Goal: Check status

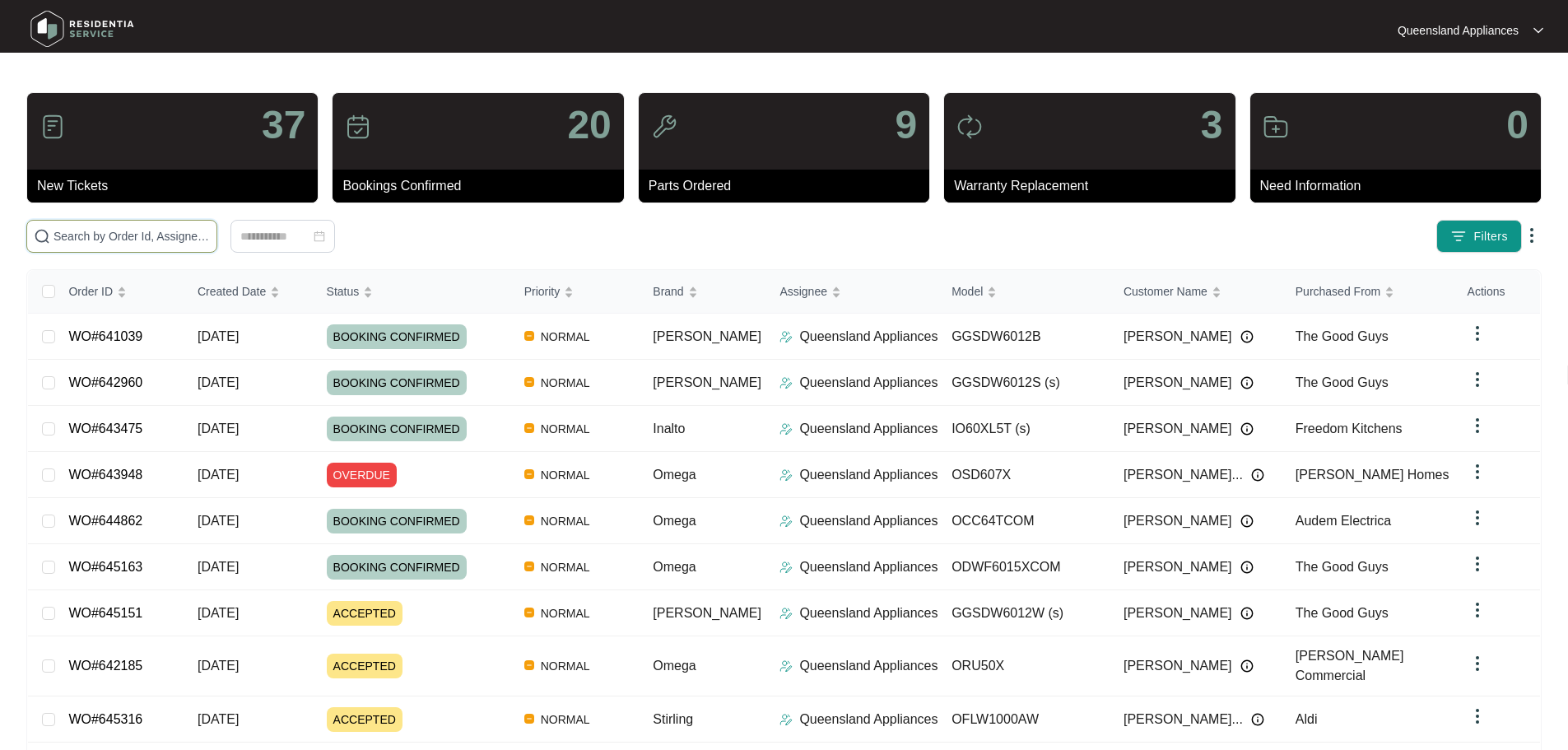
click at [210, 228] on input "text" at bounding box center [132, 236] width 157 height 18
paste input "638150"
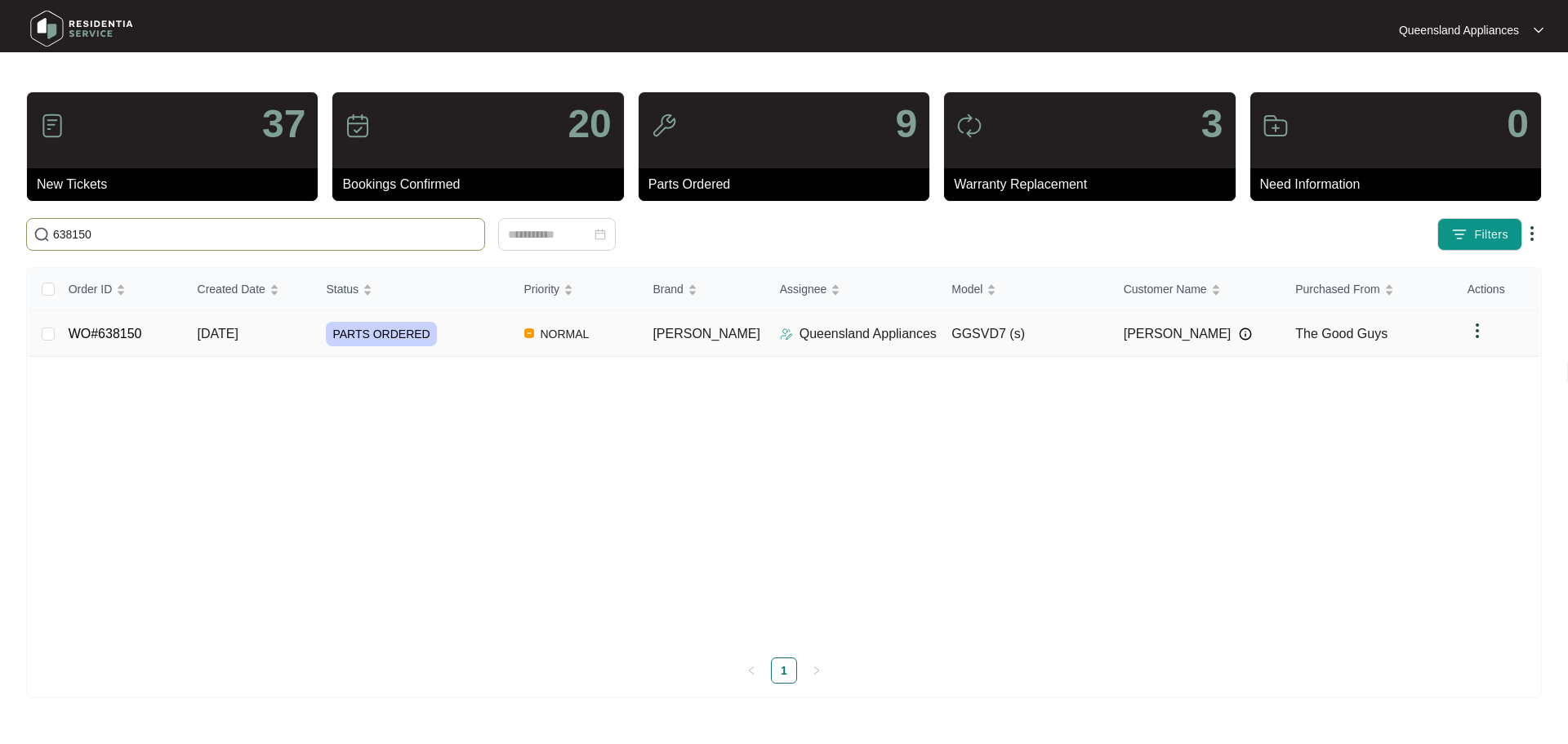
type input "638150"
click at [238, 327] on span "[DATE]" at bounding box center [219, 334] width 41 height 14
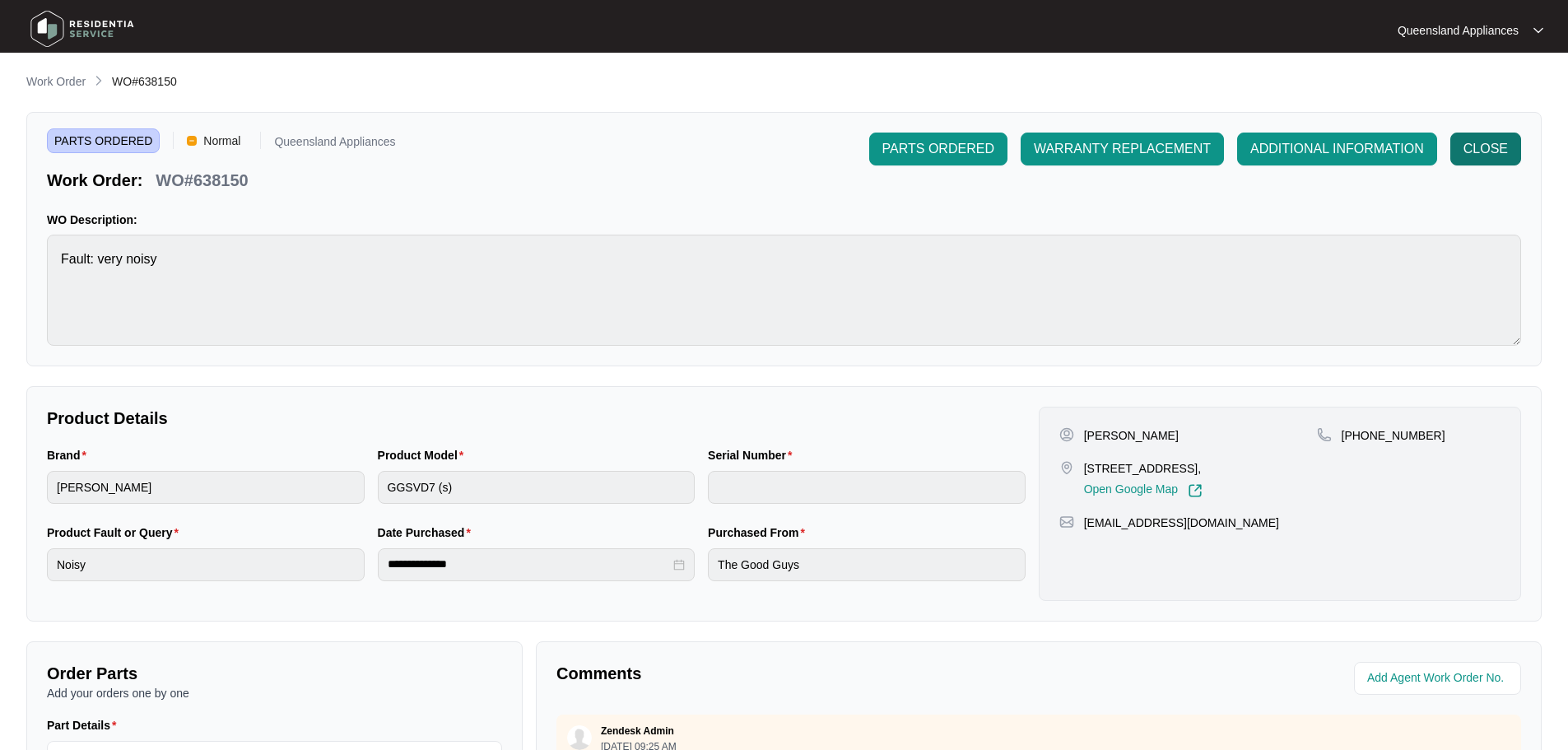
click at [1502, 139] on span "CLOSE" at bounding box center [1486, 149] width 45 height 20
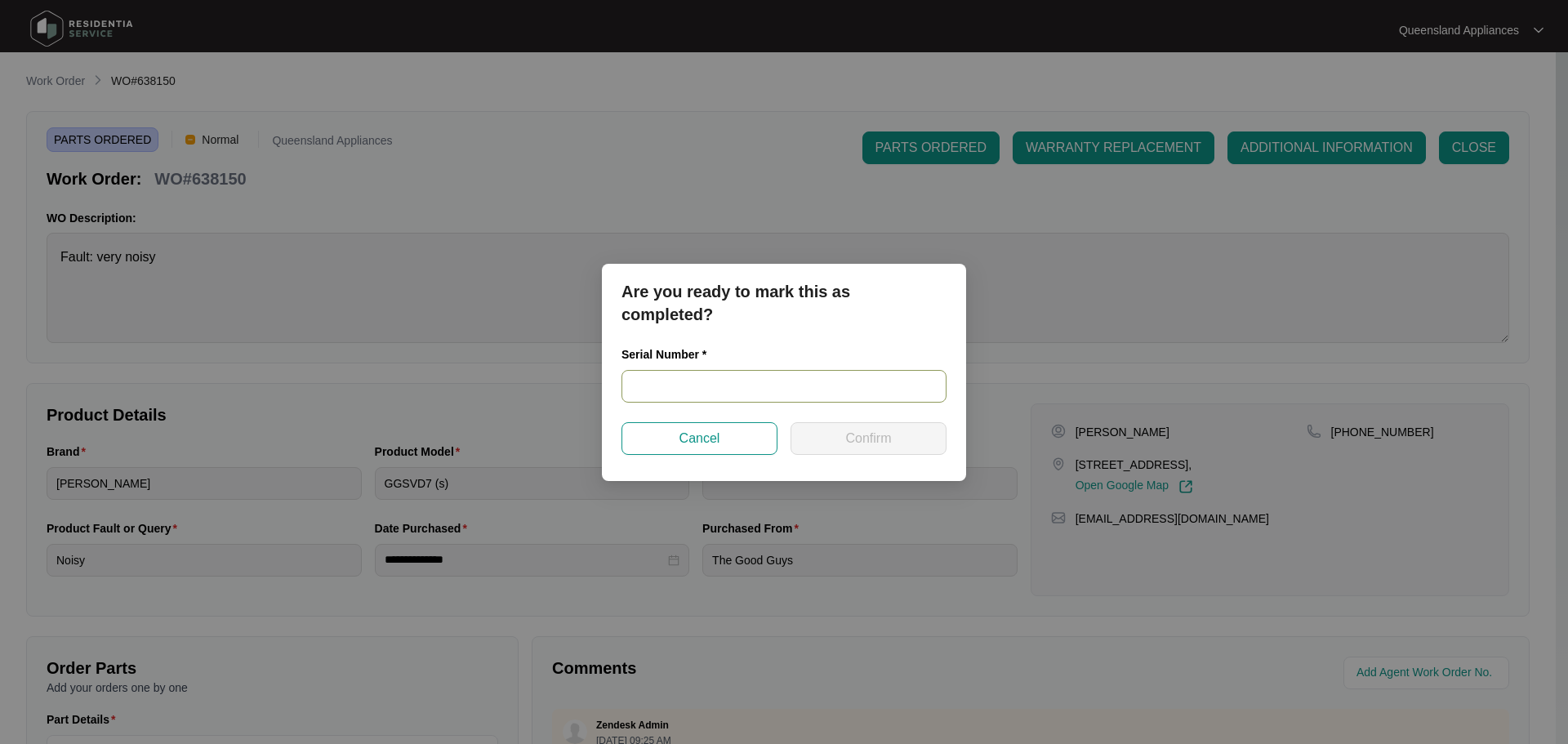
drag, startPoint x: 667, startPoint y: 396, endPoint x: 676, endPoint y: 395, distance: 9.1
click at [669, 396] on input "text" at bounding box center [784, 386] width 325 height 33
paste input "541N536660144025L00603"
type input "541N536660144025L00603"
click at [859, 443] on span "Confirm" at bounding box center [869, 439] width 46 height 20
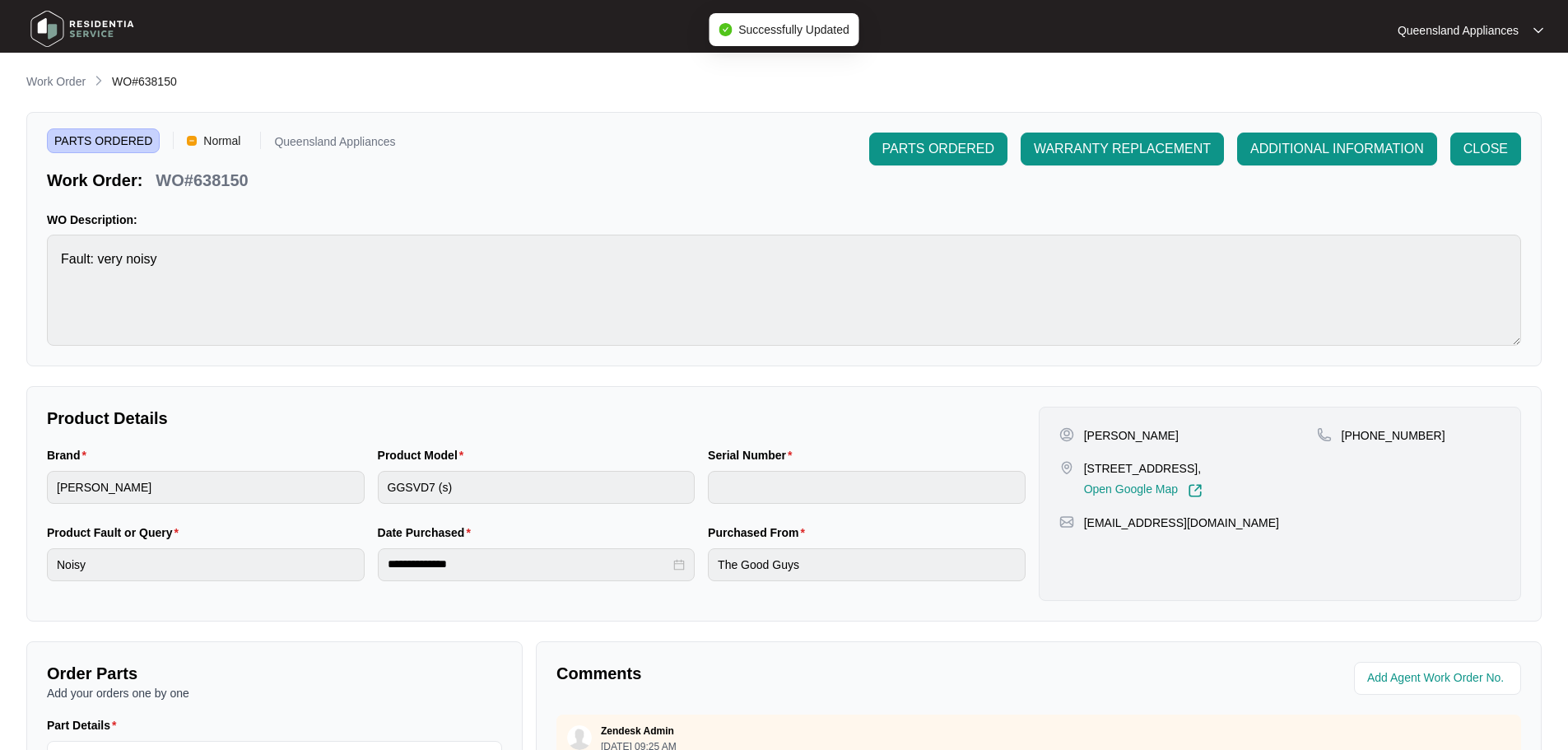
type input "541N536660144025L00603"
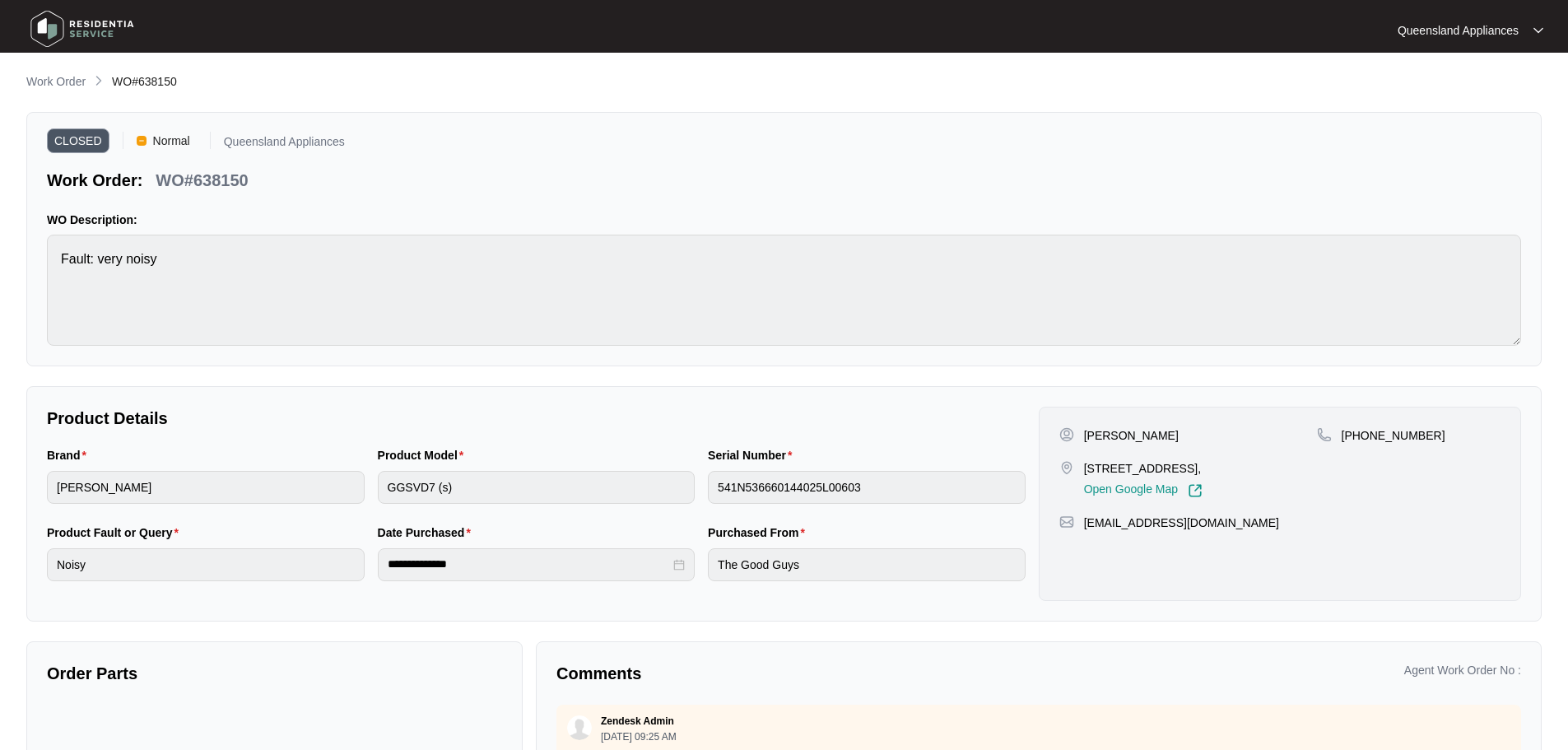
click at [74, 29] on img at bounding box center [82, 29] width 115 height 50
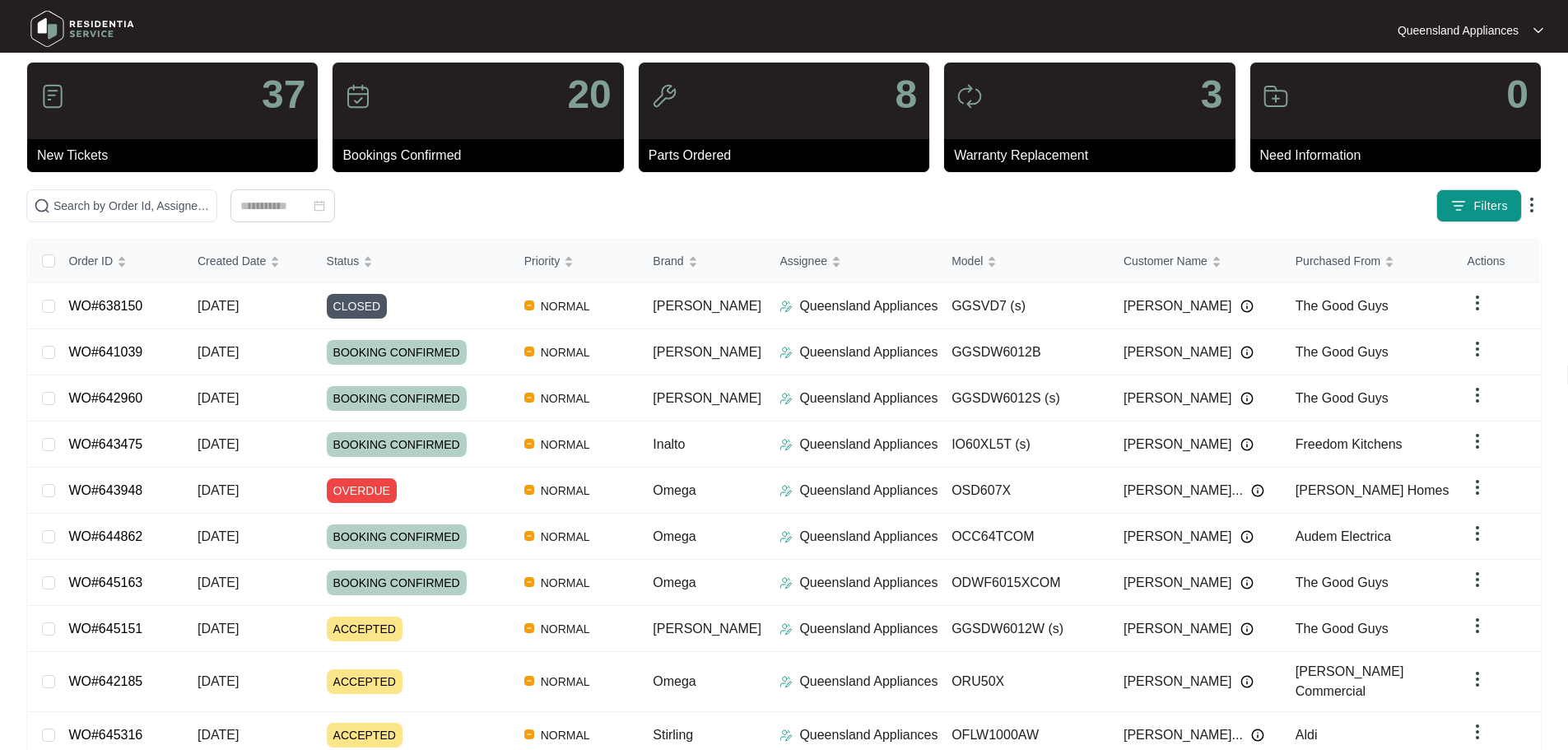
scroll to position [82, 0]
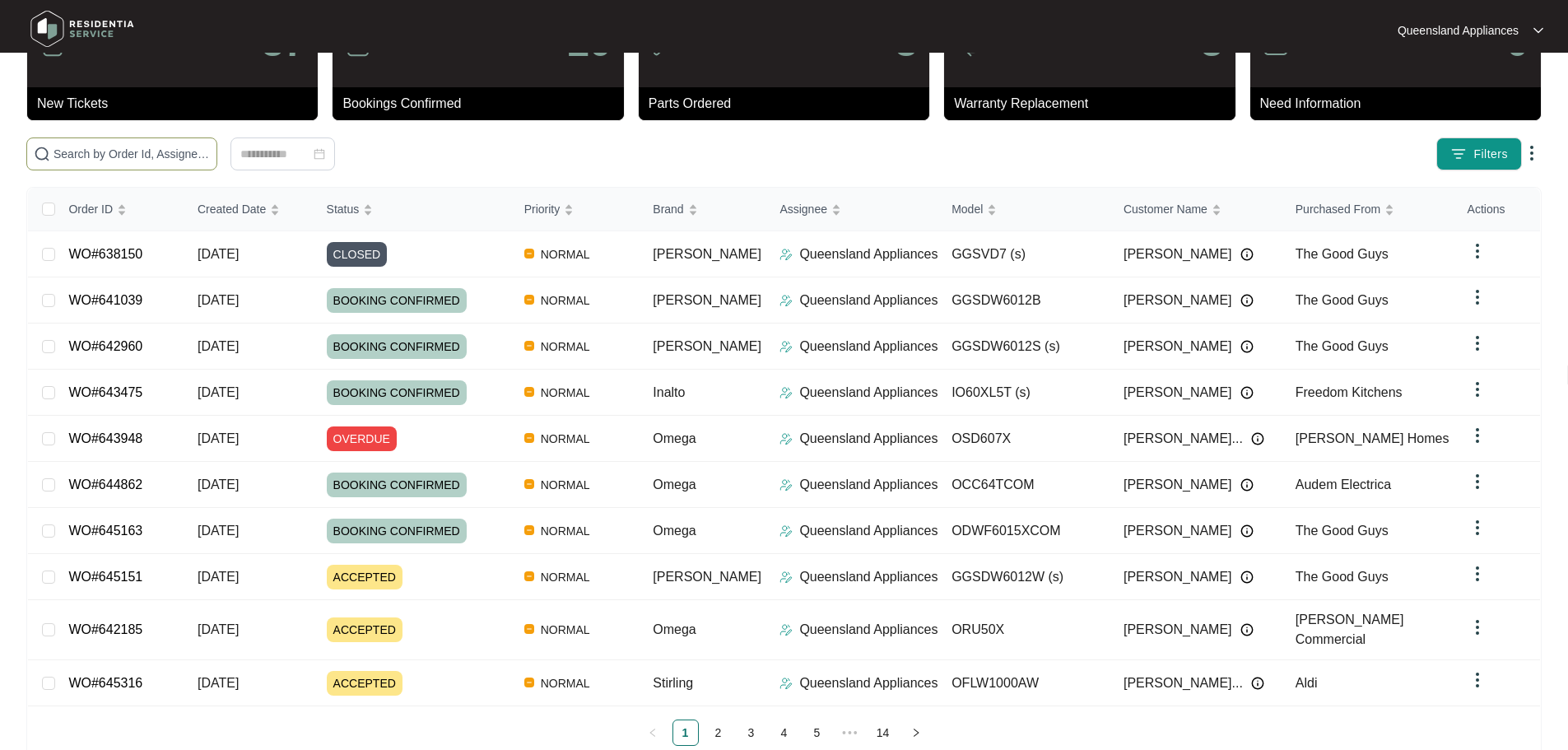
click at [194, 148] on input "text" at bounding box center [132, 154] width 157 height 18
paste input "643459"
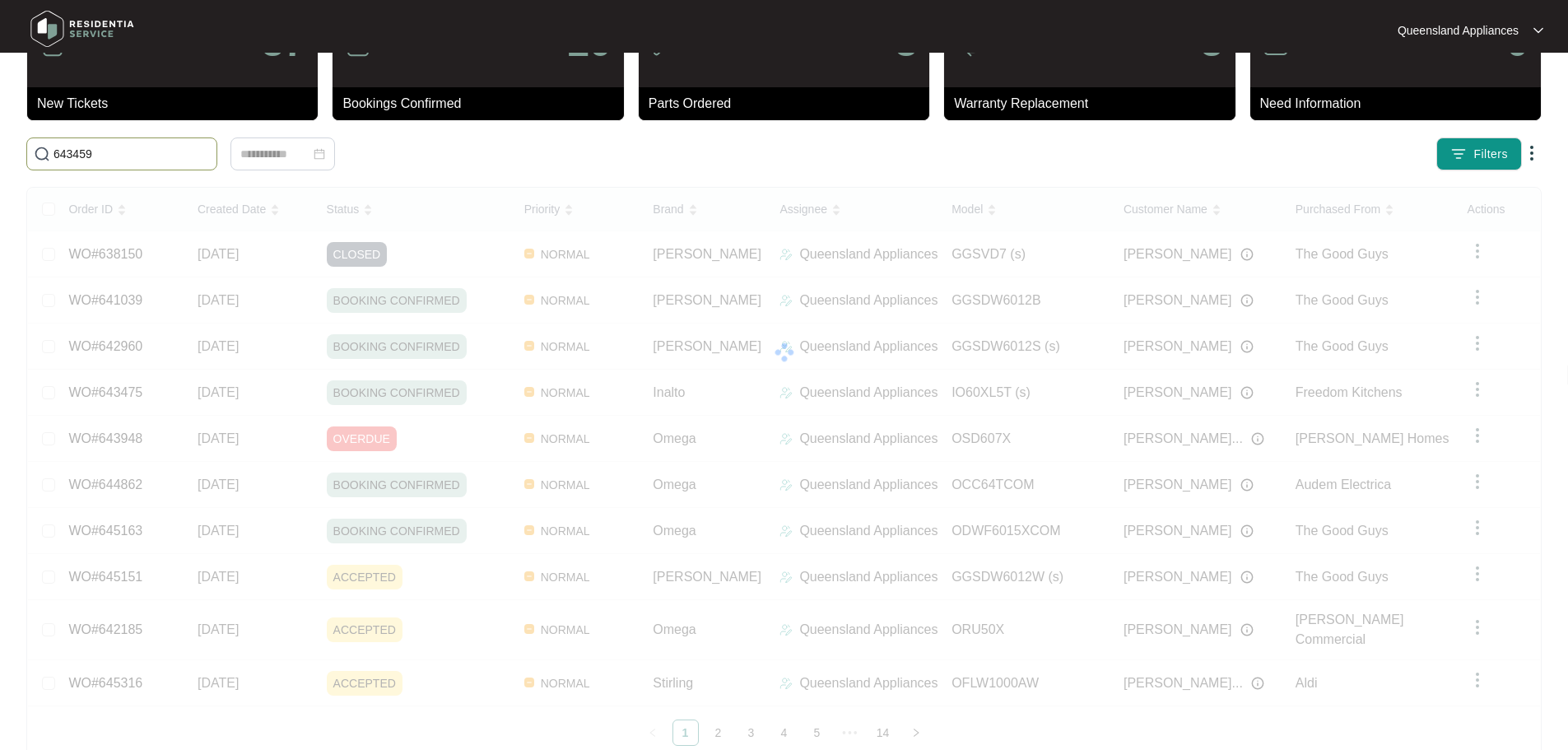
scroll to position [25, 0]
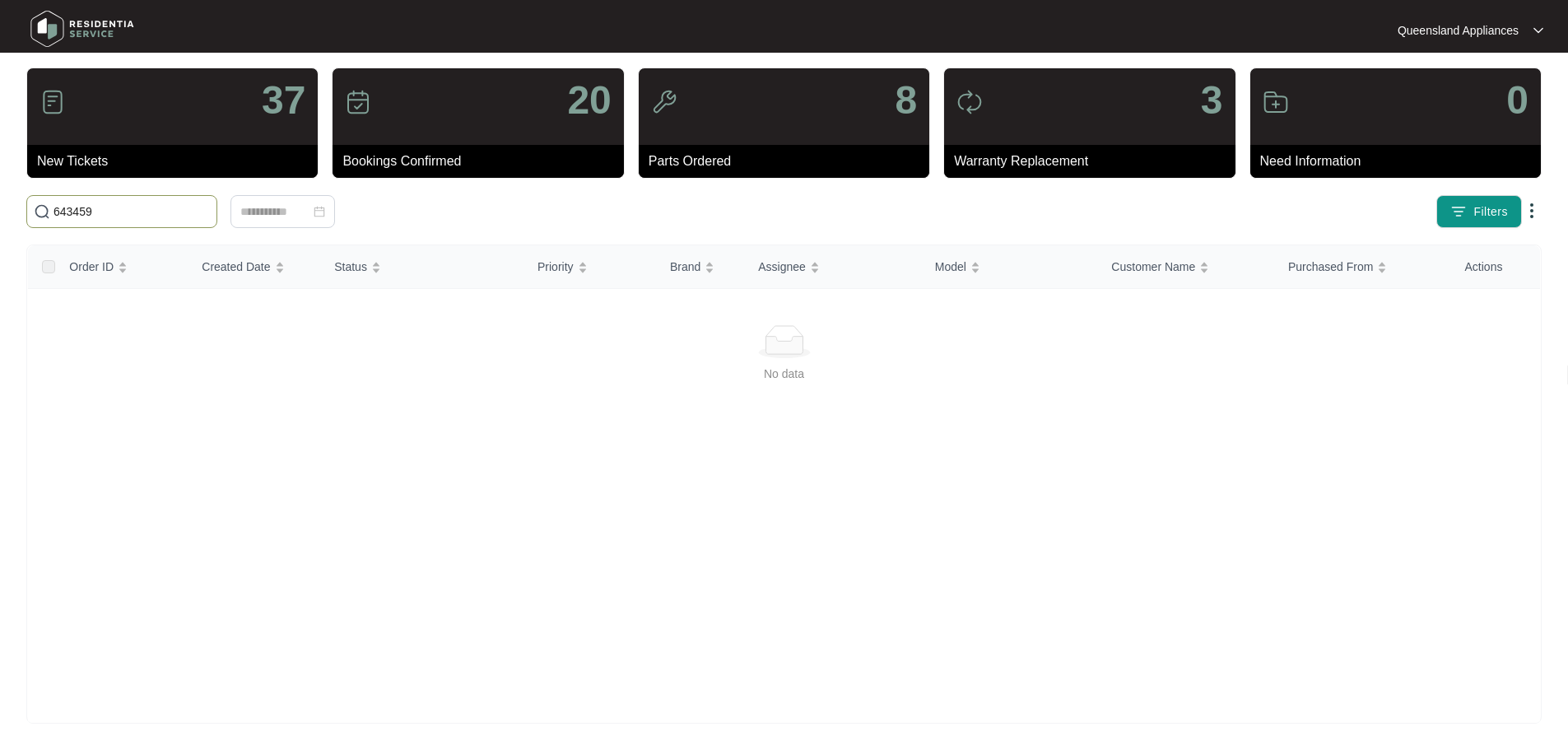
type input "643459"
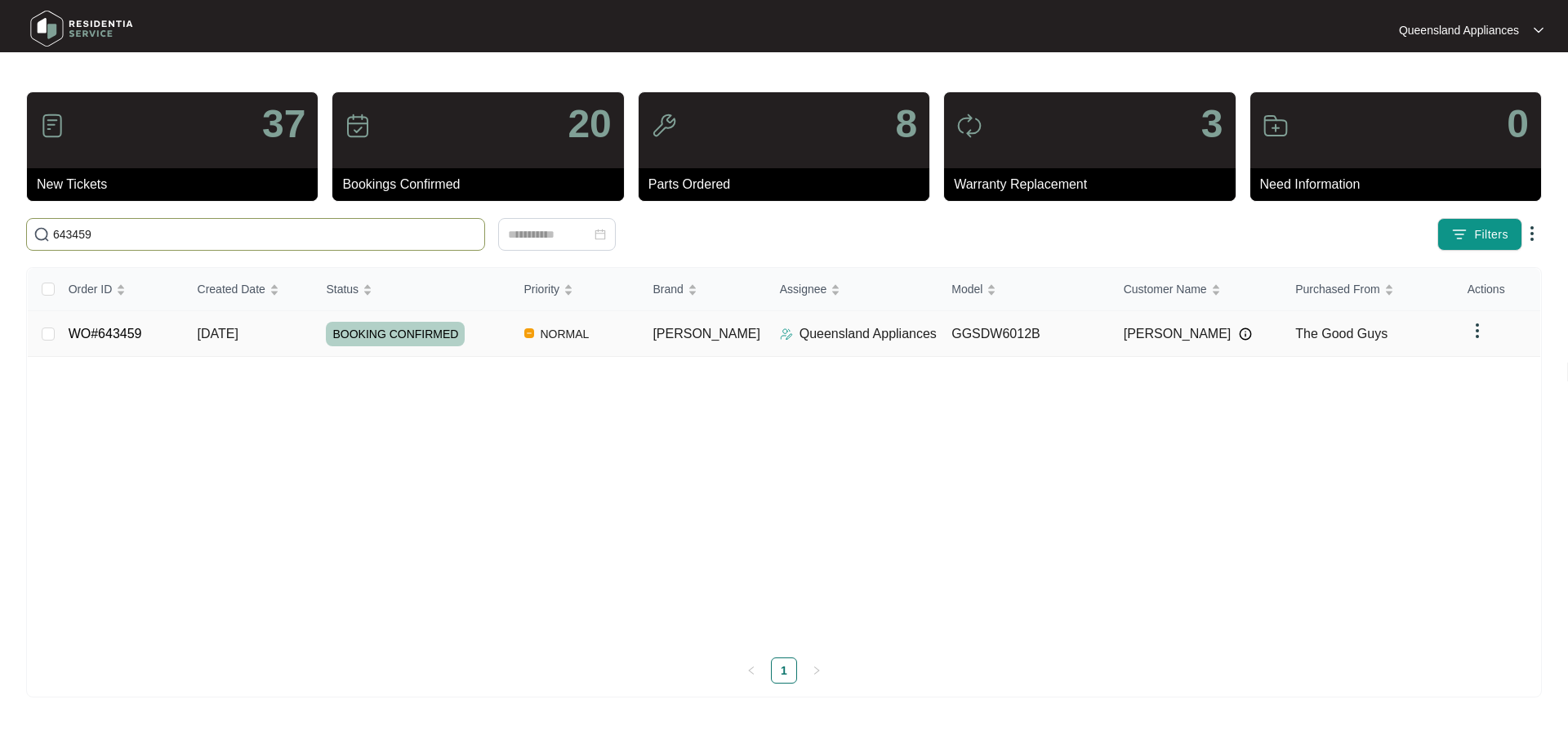
click at [948, 346] on td "GGSDW6012B" at bounding box center [1025, 335] width 173 height 46
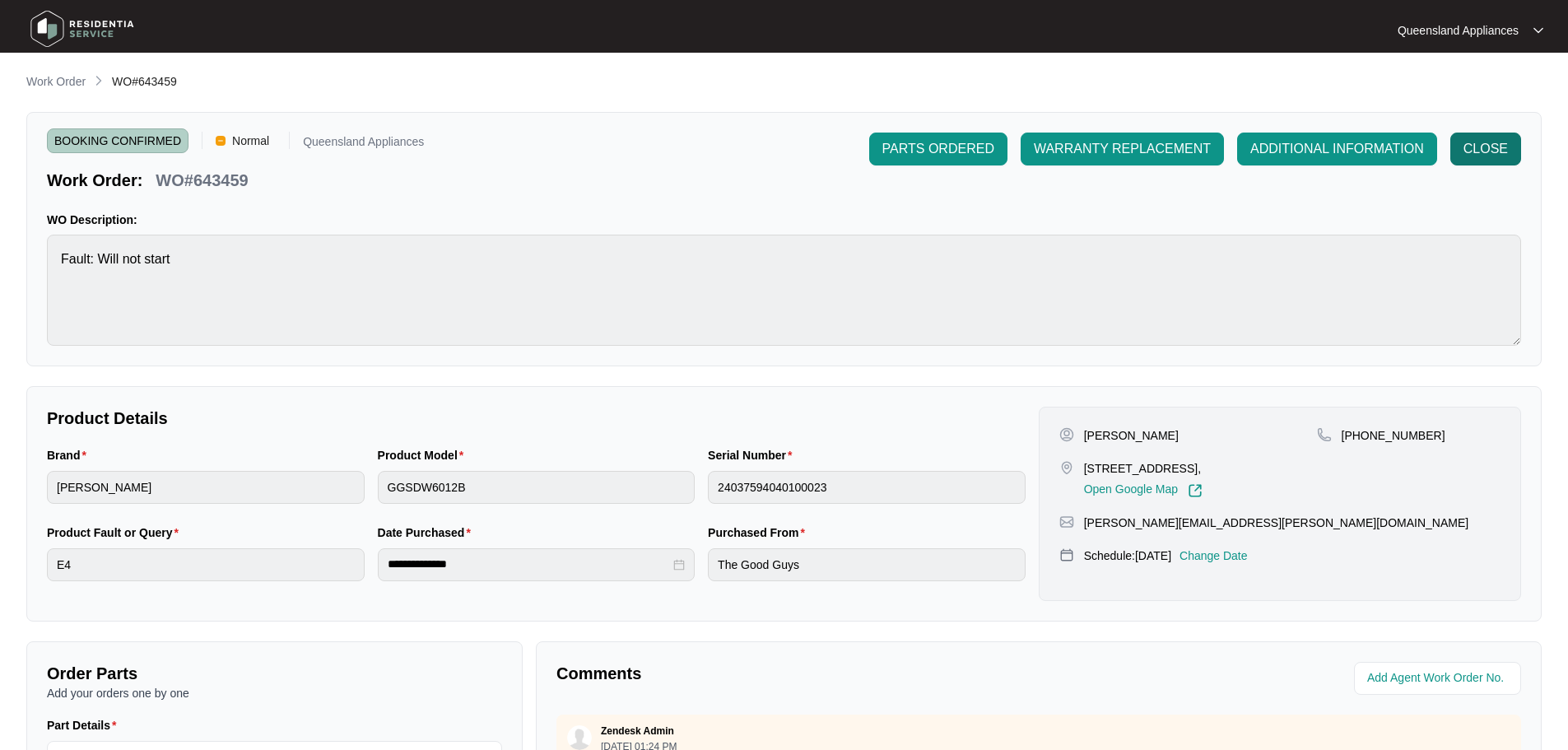
click at [1488, 143] on span "CLOSE" at bounding box center [1486, 149] width 45 height 20
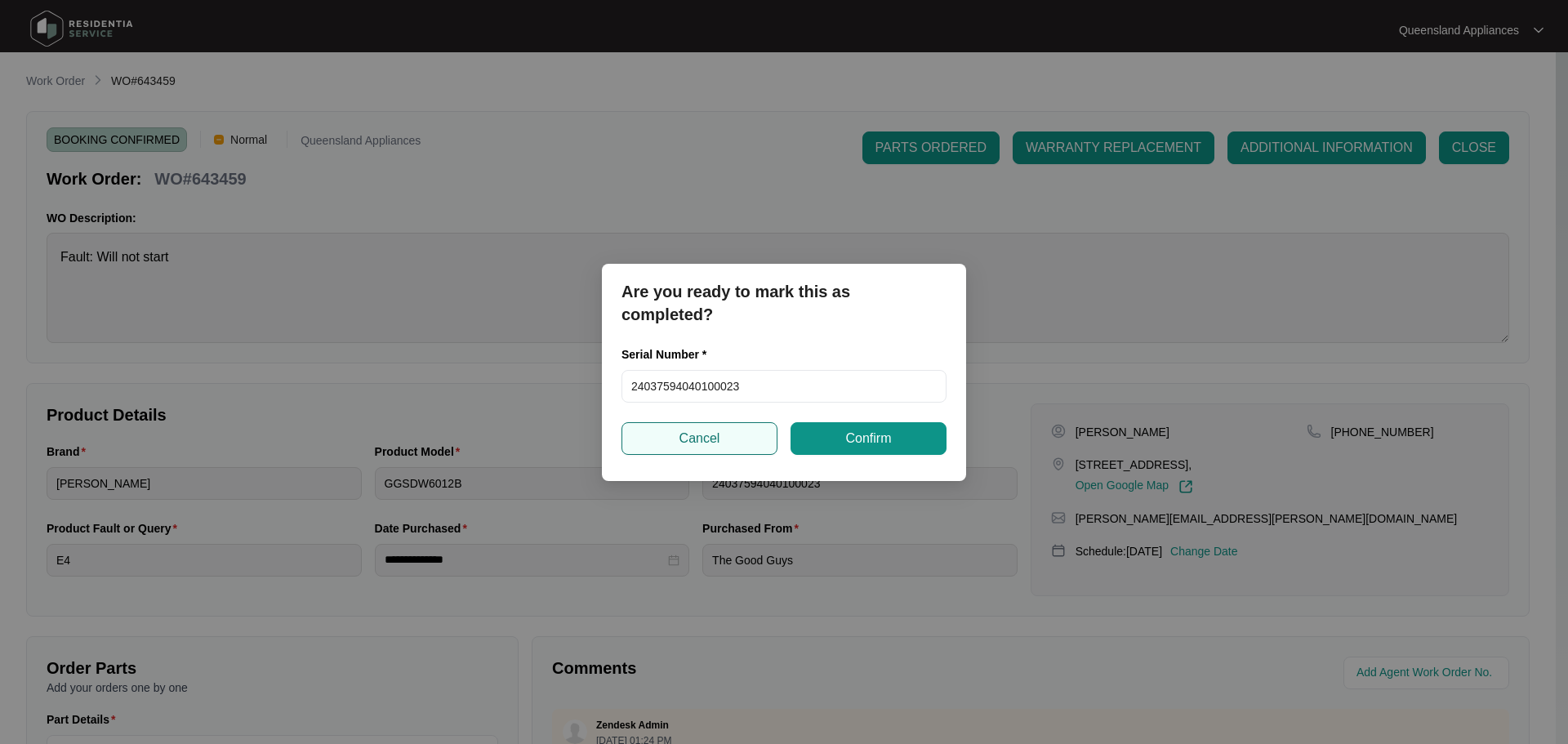
click at [717, 440] on span "Cancel" at bounding box center [700, 439] width 41 height 20
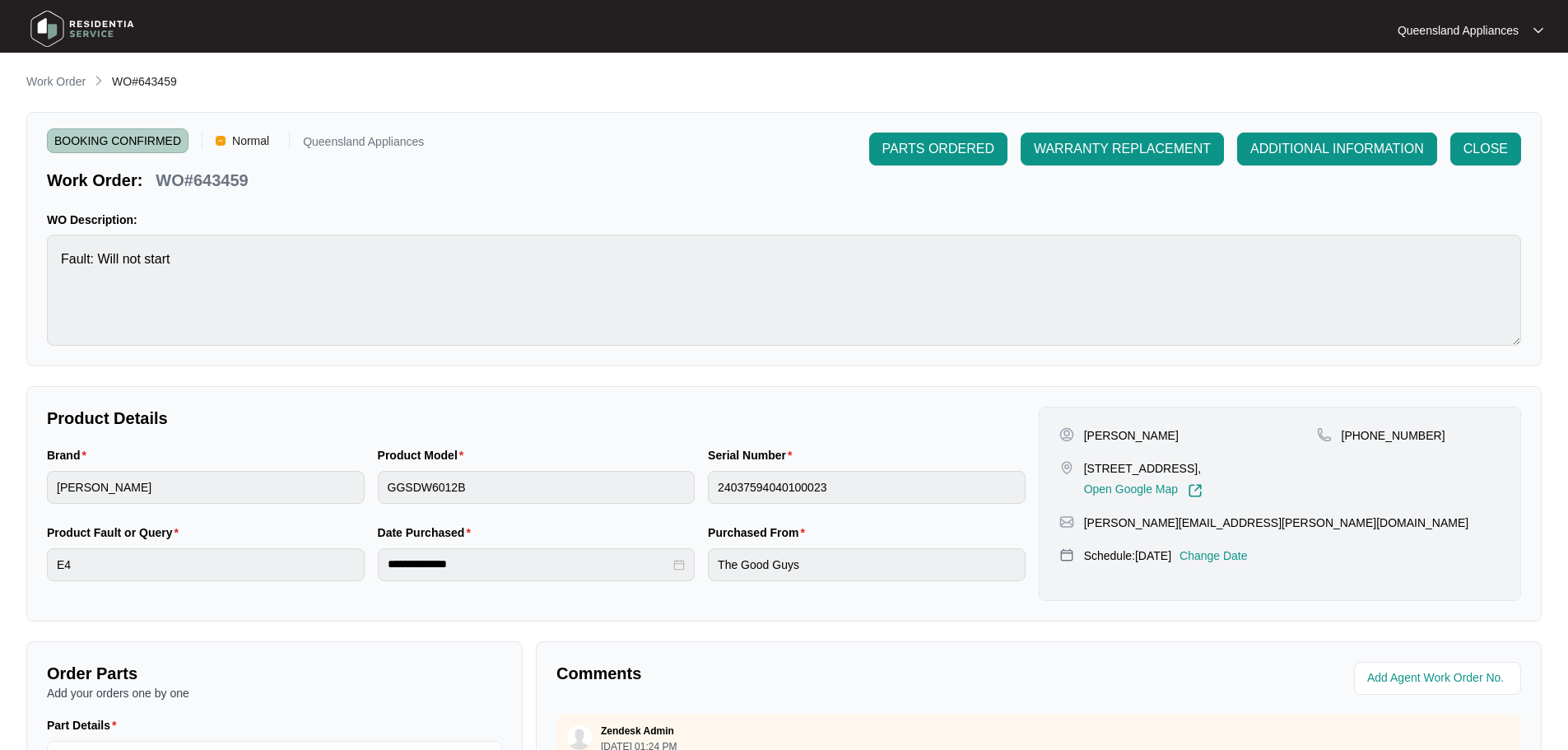
click at [1108, 437] on p "[PERSON_NAME]" at bounding box center [1131, 436] width 94 height 17
click at [1138, 431] on p "[PERSON_NAME]" at bounding box center [1131, 436] width 94 height 17
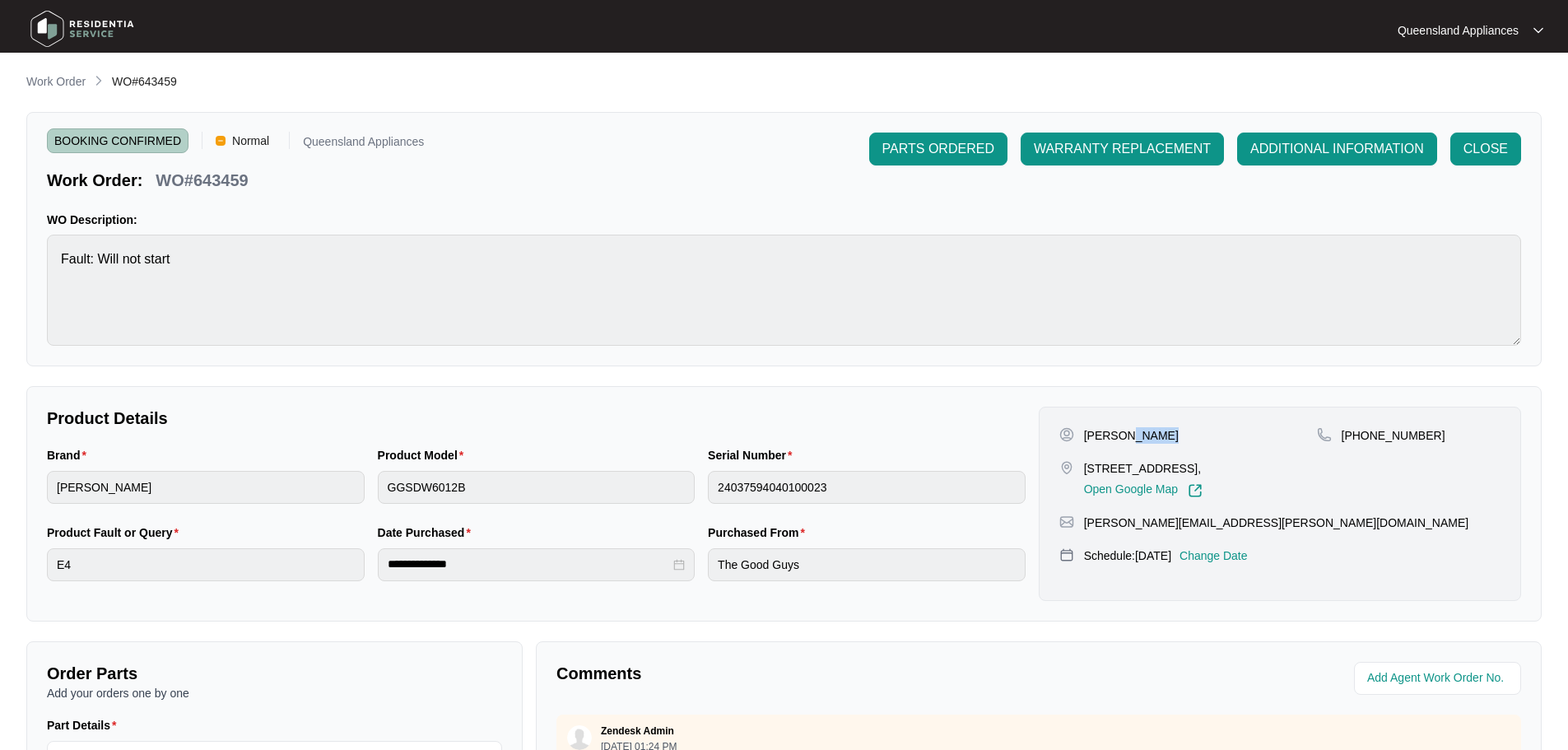
copy p "[PERSON_NAME]"
drag, startPoint x: 1440, startPoint y: 430, endPoint x: 1363, endPoint y: 429, distance: 77.0
click at [1363, 429] on div "[PHONE_NUMBER]" at bounding box center [1409, 436] width 184 height 17
copy p "478670833"
drag, startPoint x: 1249, startPoint y: 526, endPoint x: 1085, endPoint y: 525, distance: 164.0
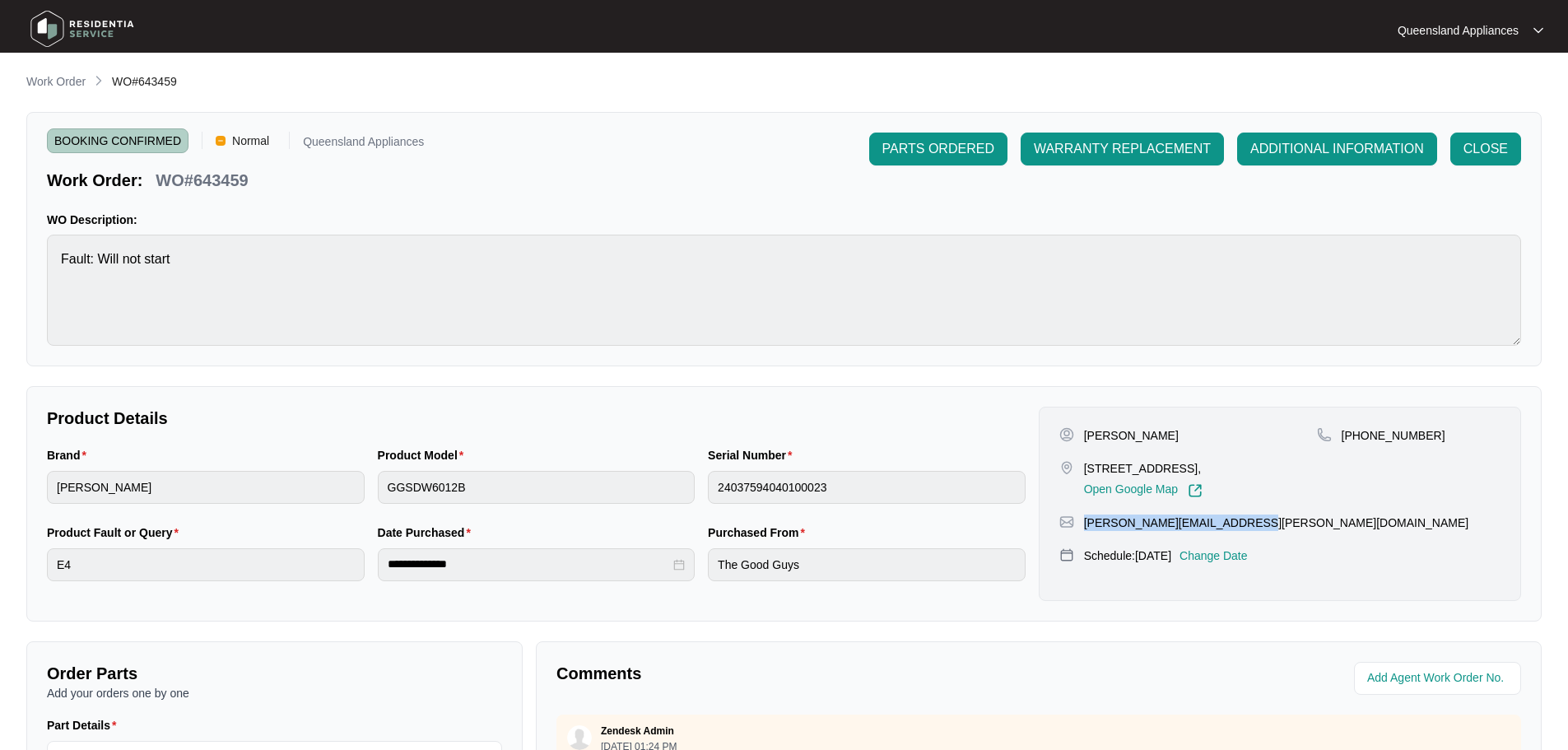
click at [1085, 525] on div "[PERSON_NAME][EMAIL_ADDRESS][PERSON_NAME][DOMAIN_NAME]" at bounding box center [1280, 523] width 441 height 17
copy p "[PERSON_NAME][EMAIL_ADDRESS][PERSON_NAME][DOMAIN_NAME]"
drag, startPoint x: 1089, startPoint y: 469, endPoint x: 1191, endPoint y: 467, distance: 102.0
click at [1191, 467] on p "[STREET_ADDRESS]," at bounding box center [1143, 469] width 118 height 17
copy p "[STREET_ADDRESS]"
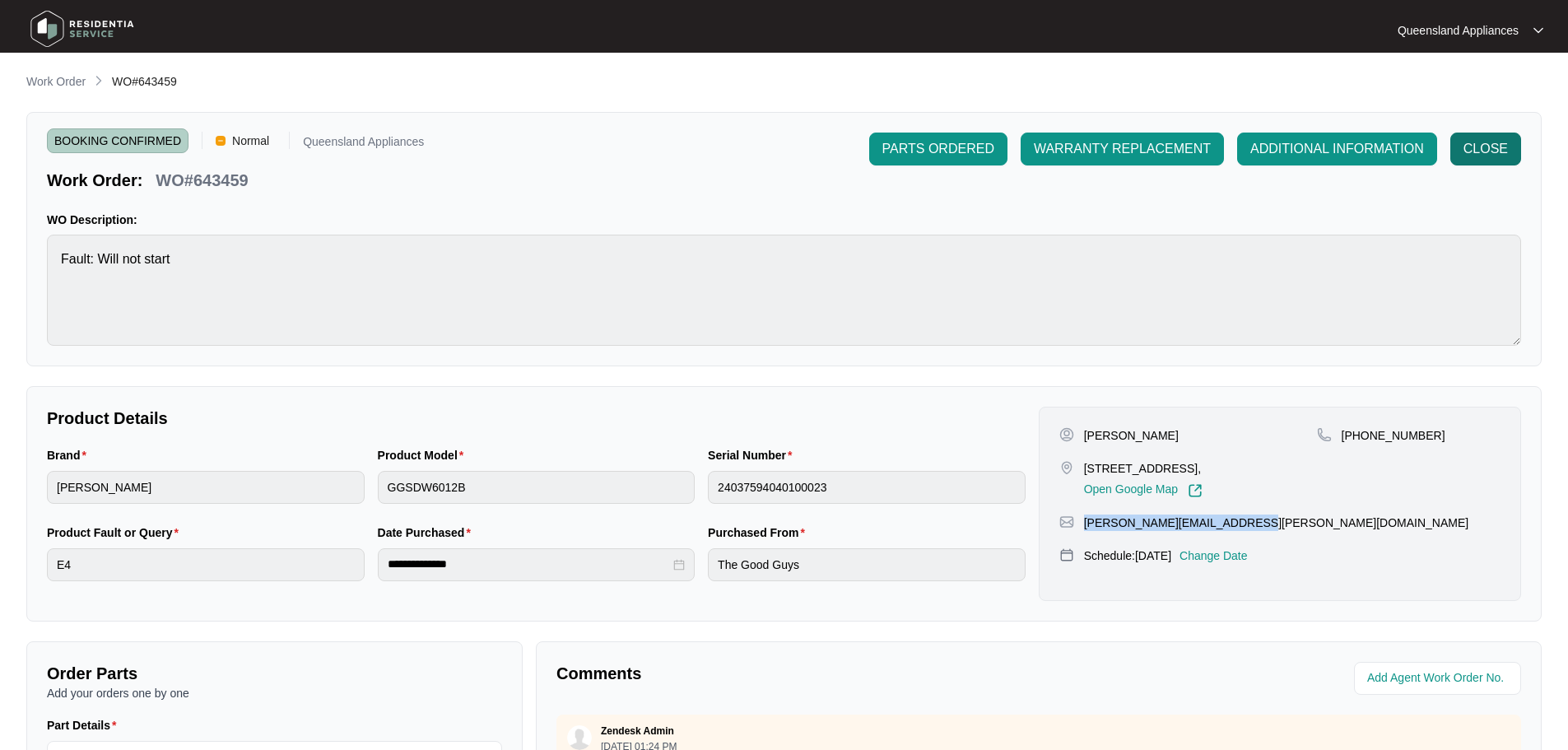
click at [1493, 144] on span "CLOSE" at bounding box center [1486, 149] width 45 height 20
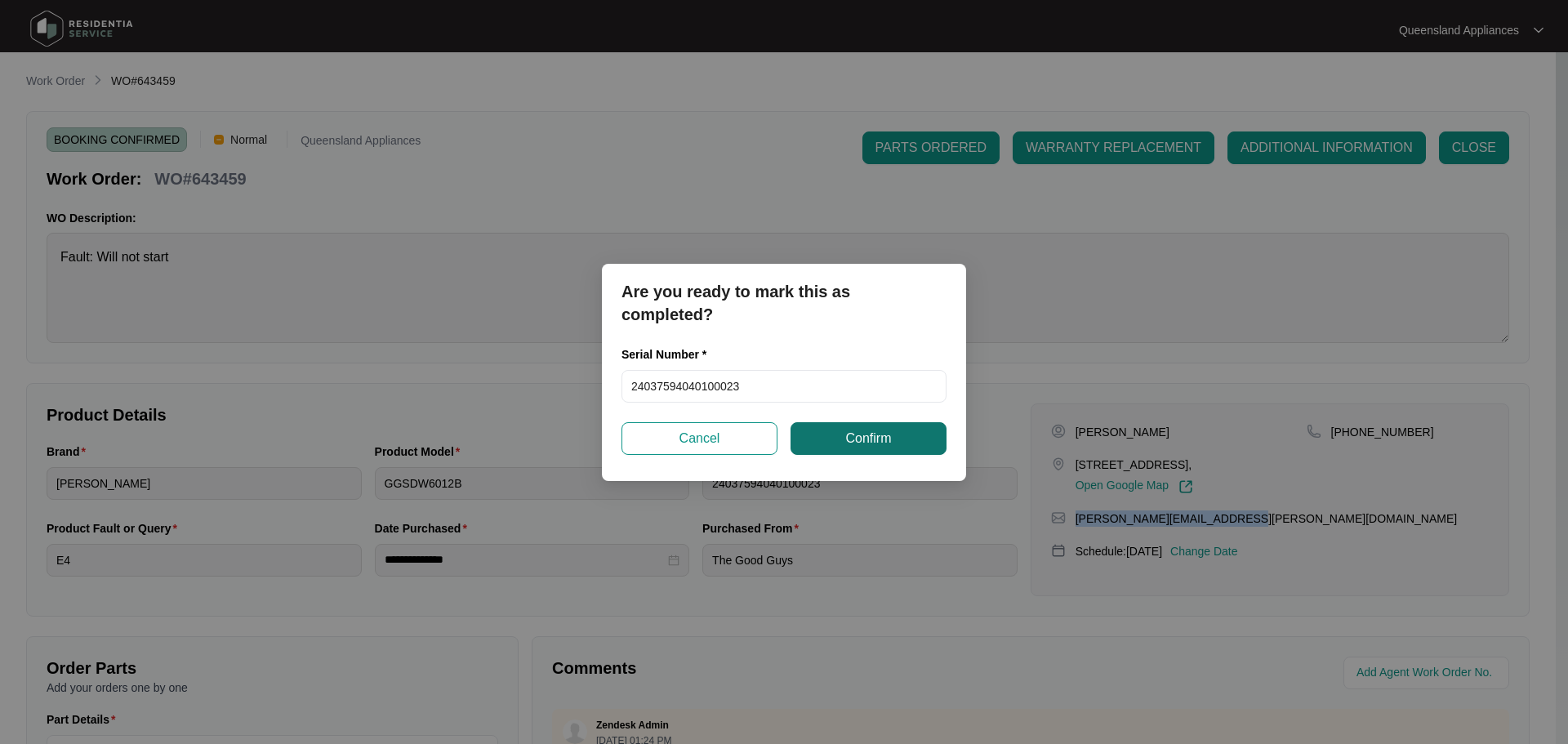
click at [863, 445] on span "Confirm" at bounding box center [869, 439] width 46 height 20
